Goal: Task Accomplishment & Management: Manage account settings

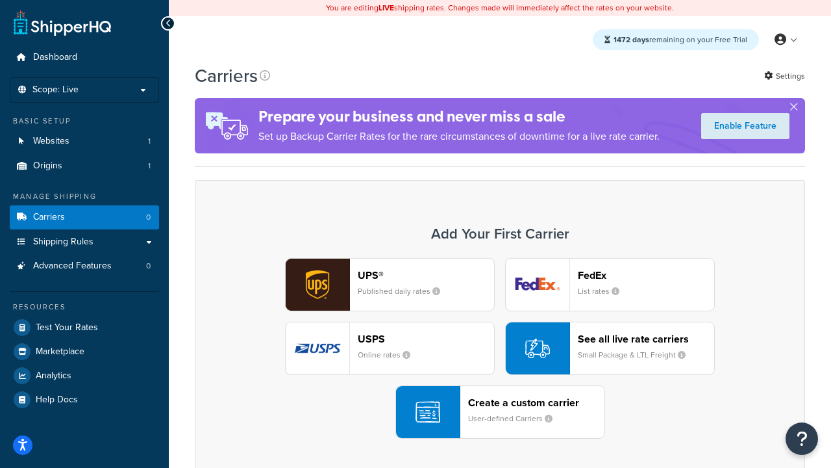
click at [500, 348] on div "UPS® Published daily rates FedEx List rates USPS Online rates See all live rate…" at bounding box center [499, 348] width 583 height 181
click at [646, 275] on header "FedEx" at bounding box center [646, 275] width 136 height 12
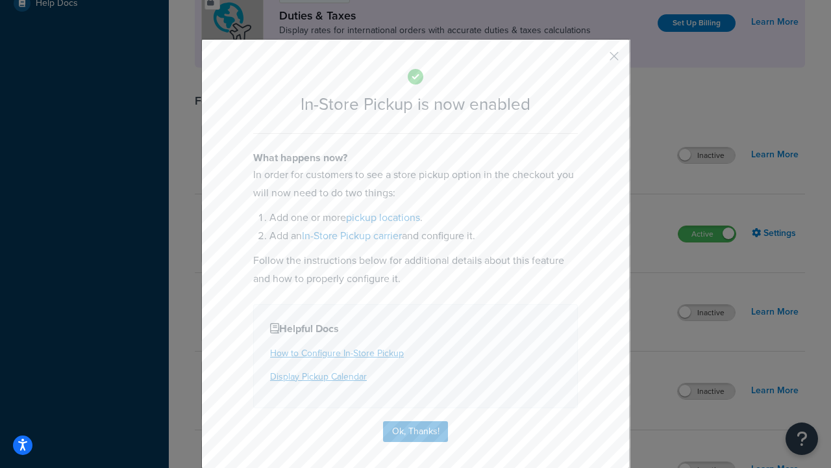
click at [595, 60] on button "button" at bounding box center [595, 60] width 3 height 3
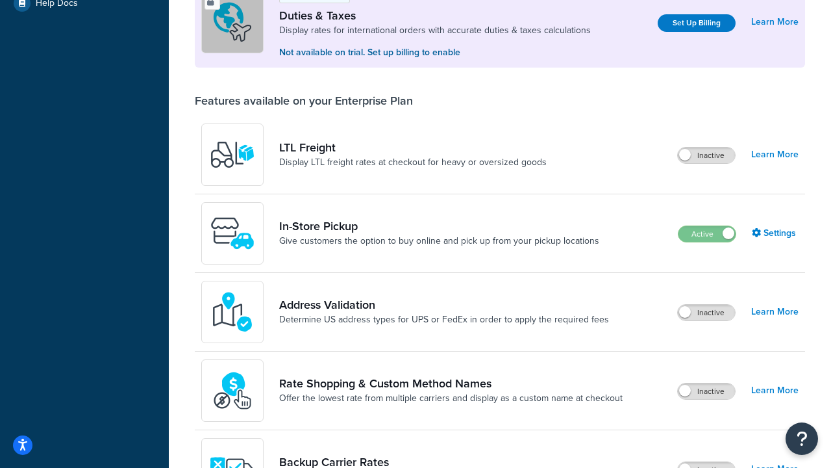
scroll to position [396, 0]
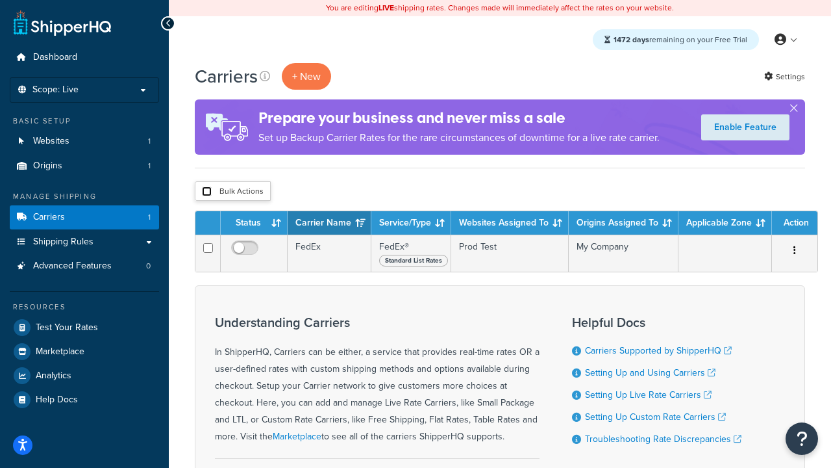
click at [207, 192] on input "checkbox" at bounding box center [207, 191] width 10 height 10
checkbox input "true"
click at [0, 0] on button "Delete" at bounding box center [0, 0] width 0 height 0
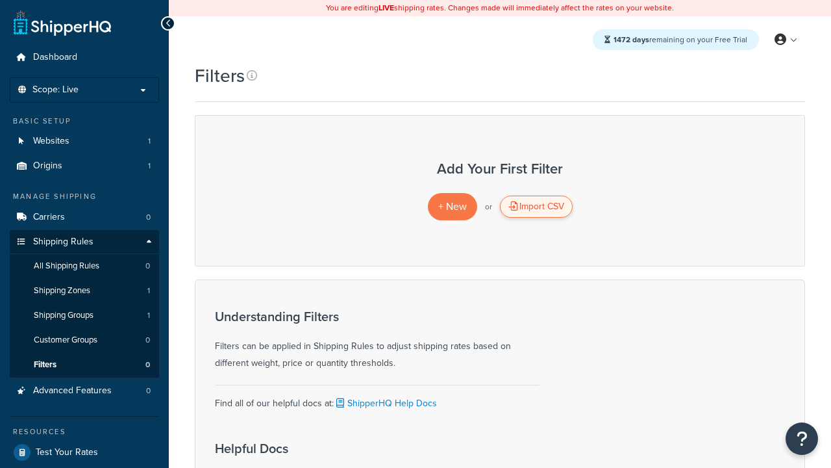
click at [536, 207] on div "Import CSV" at bounding box center [536, 206] width 73 height 22
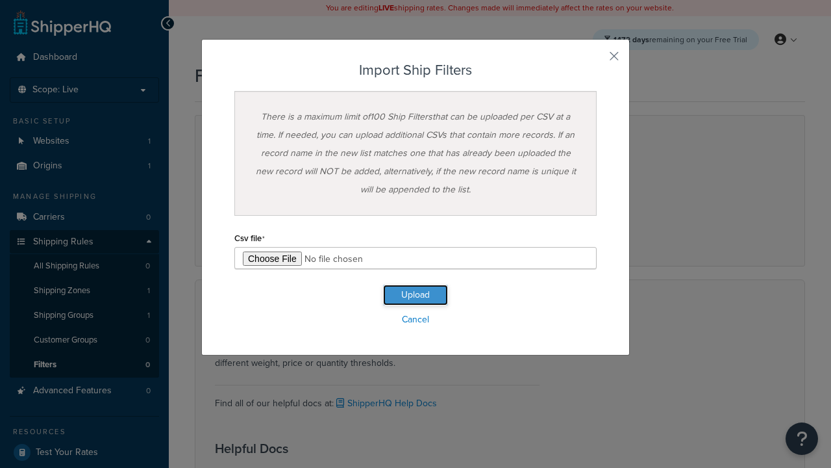
click at [416, 295] on button "Upload" at bounding box center [415, 294] width 65 height 21
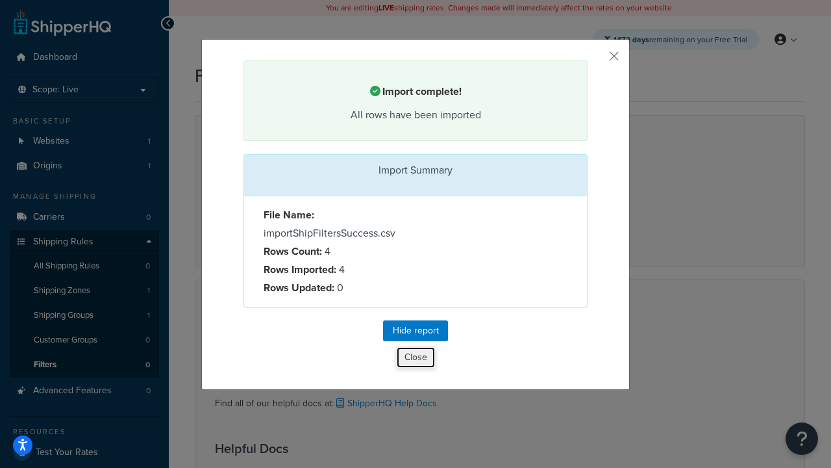
click at [416, 359] on button "Close" at bounding box center [416, 357] width 40 height 22
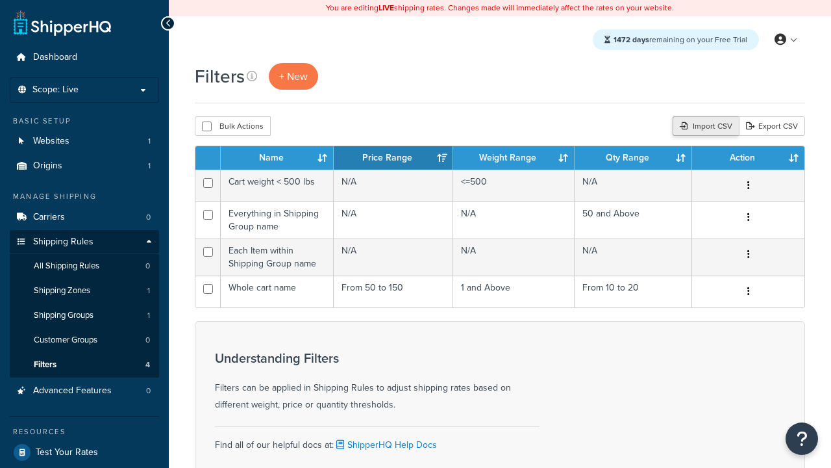
click at [704, 127] on div "Import CSV" at bounding box center [706, 125] width 66 height 19
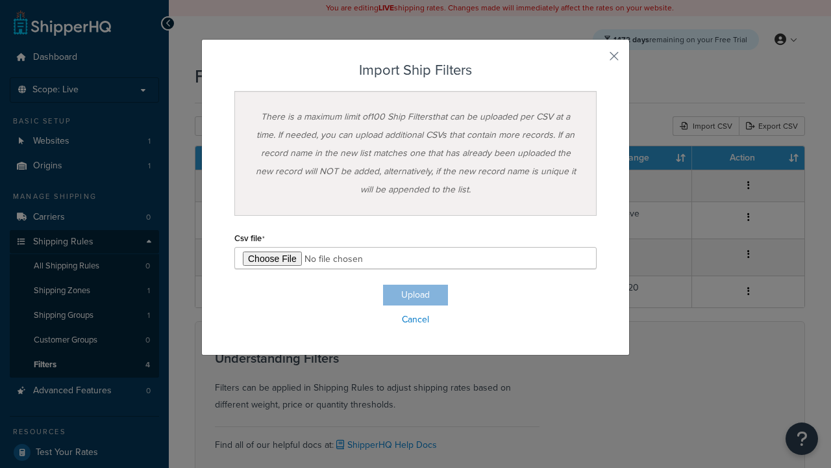
click at [416, 70] on h3 "Import Ship Filters" at bounding box center [415, 70] width 362 height 16
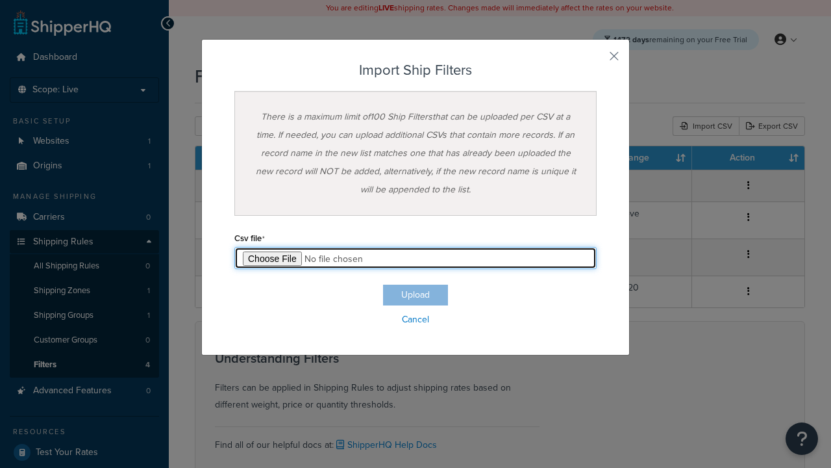
click at [416, 258] on input "file" at bounding box center [415, 258] width 362 height 22
type input "C:\fakepath\importShipFiltersFailure.csv"
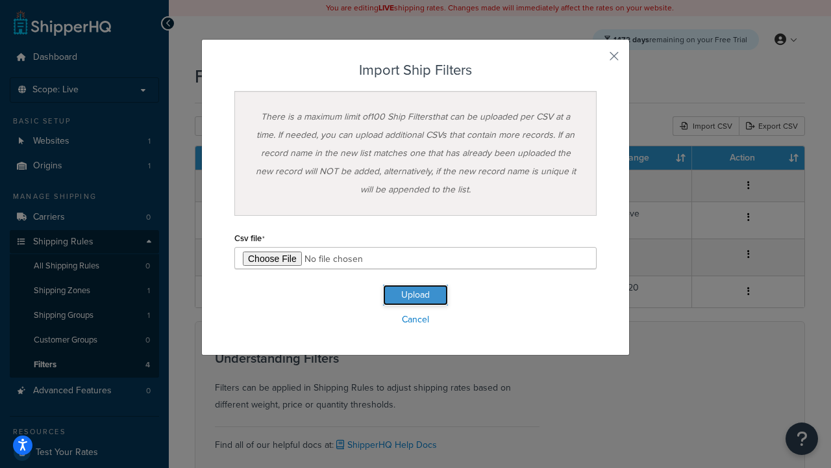
click at [416, 295] on button "Upload" at bounding box center [415, 294] width 65 height 21
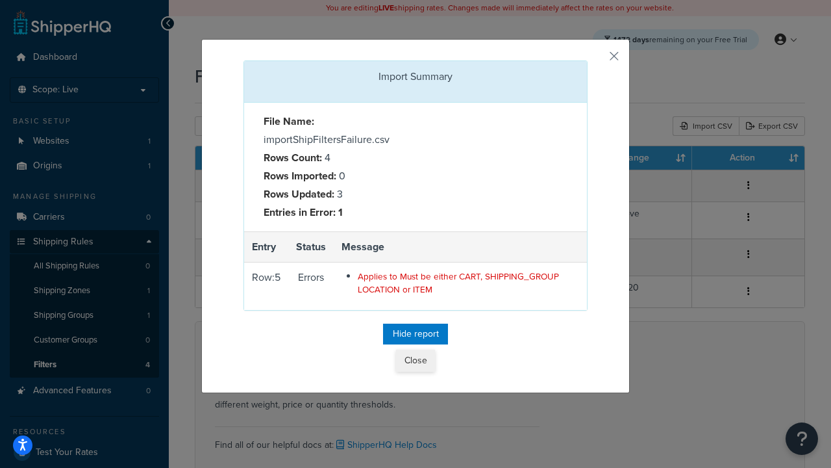
click at [416, 364] on button "Close" at bounding box center [415, 360] width 39 height 22
